Goal: Task Accomplishment & Management: Manage account settings

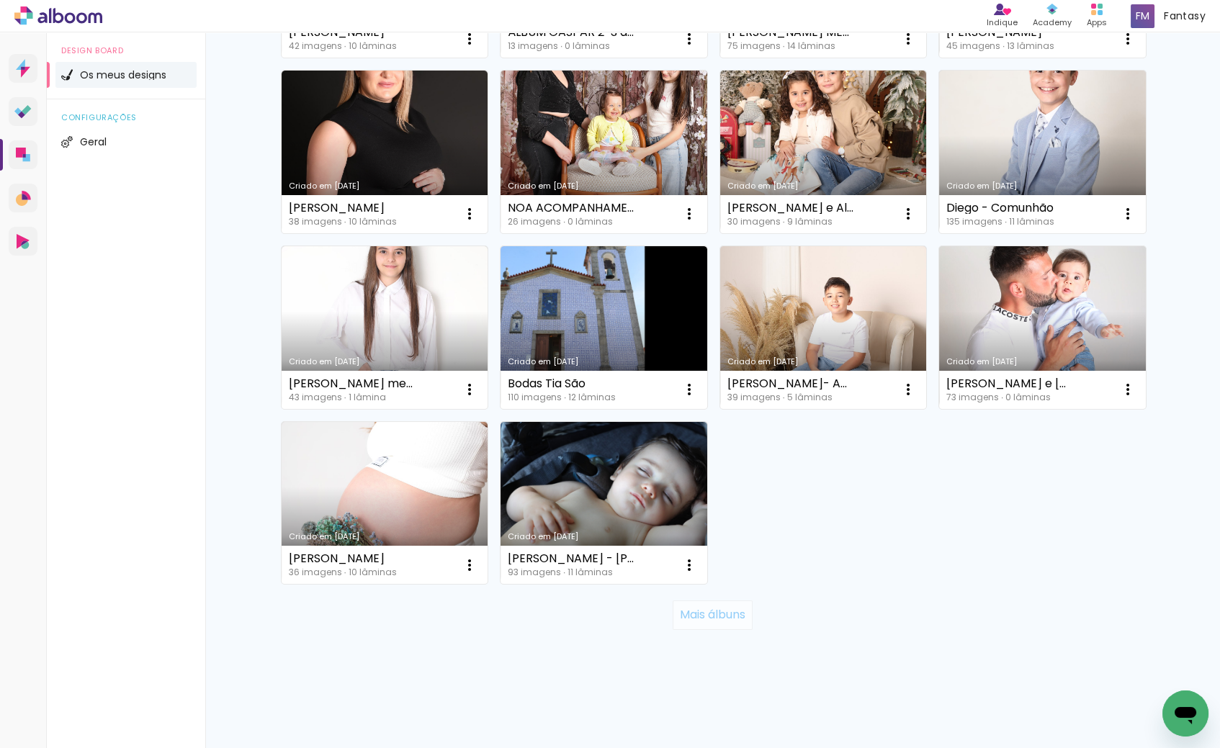
click at [694, 601] on paper-button "Mais álbuns" at bounding box center [713, 615] width 80 height 29
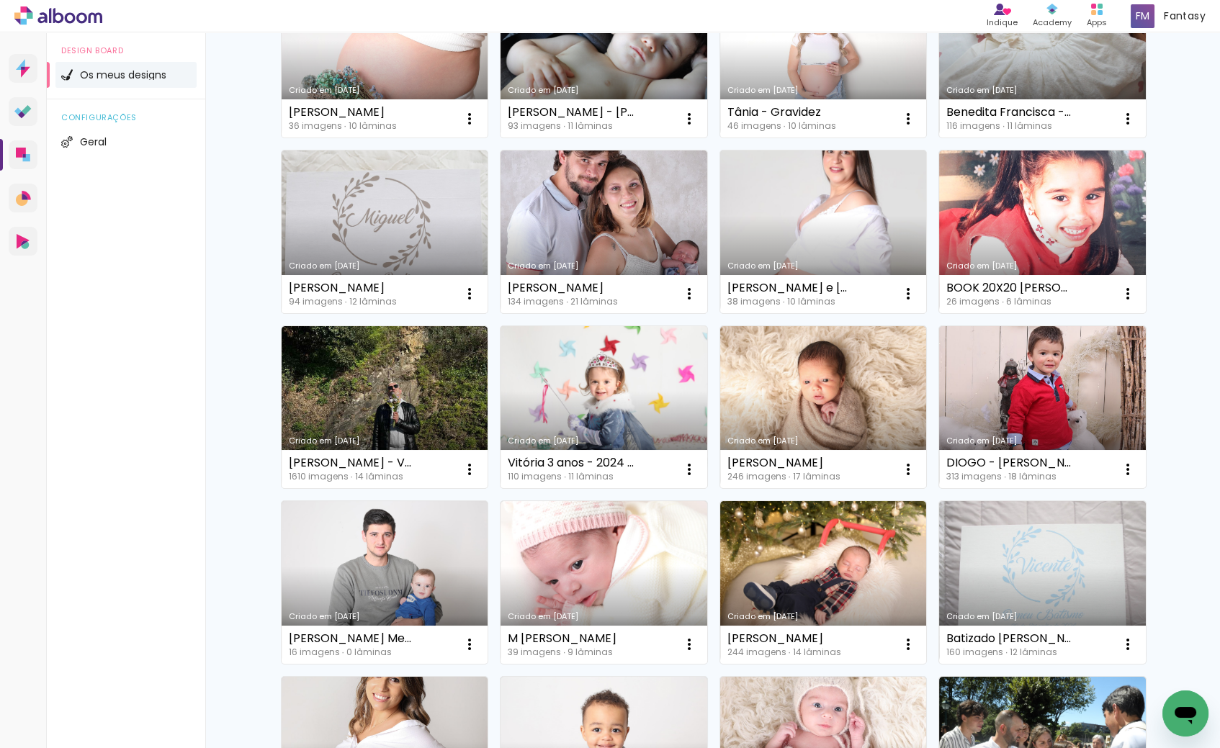
scroll to position [1049, 0]
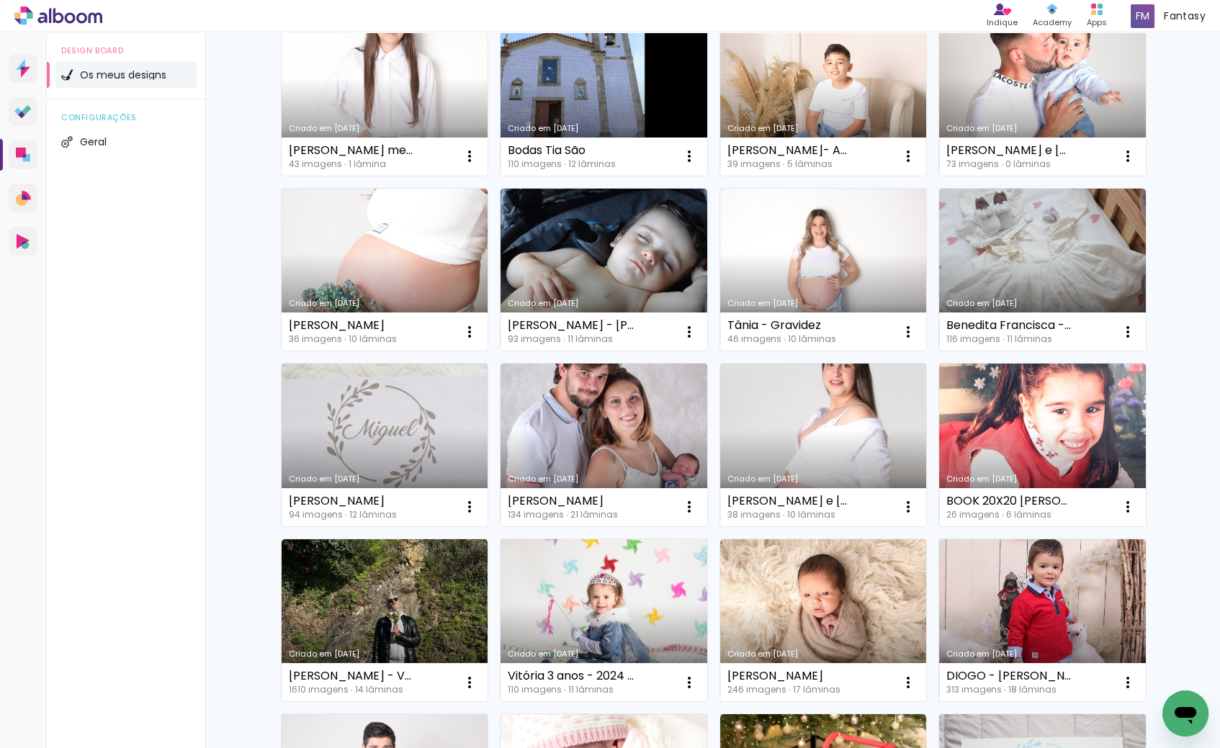
click at [353, 462] on link "Criado em [DATE]" at bounding box center [385, 445] width 207 height 163
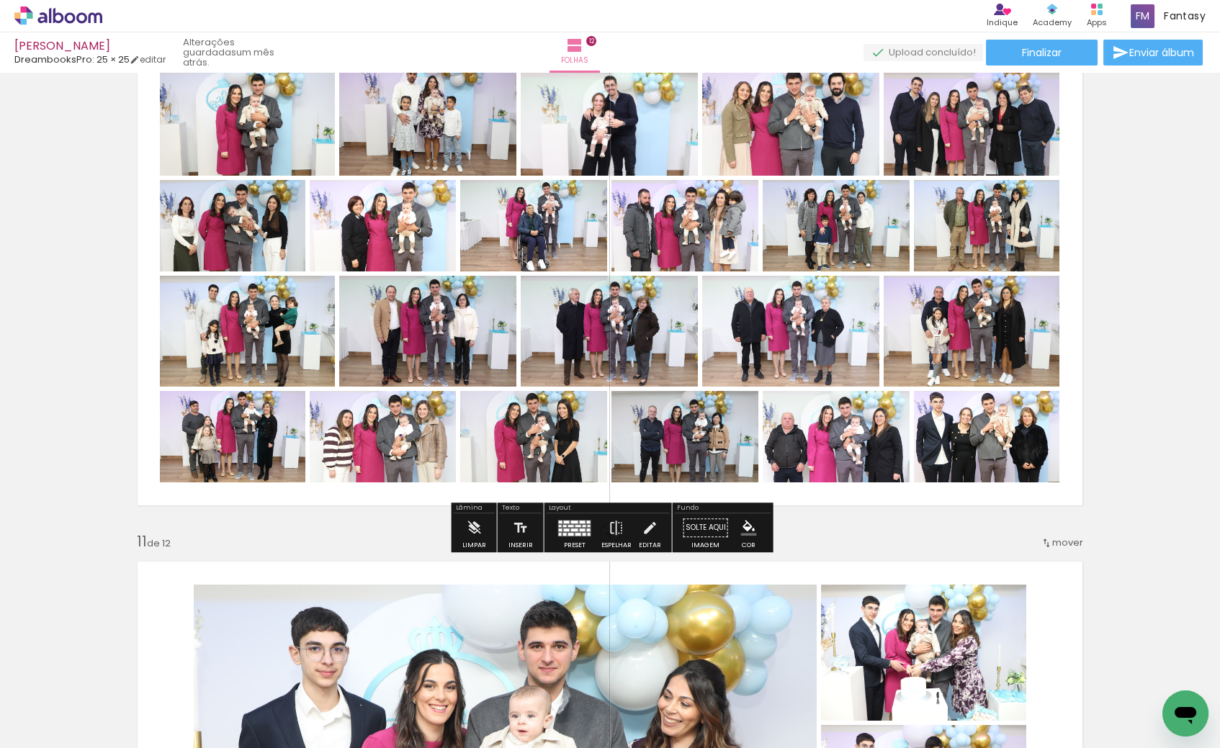
scroll to position [4738, 0]
